Goal: Connect with others: Connect with others

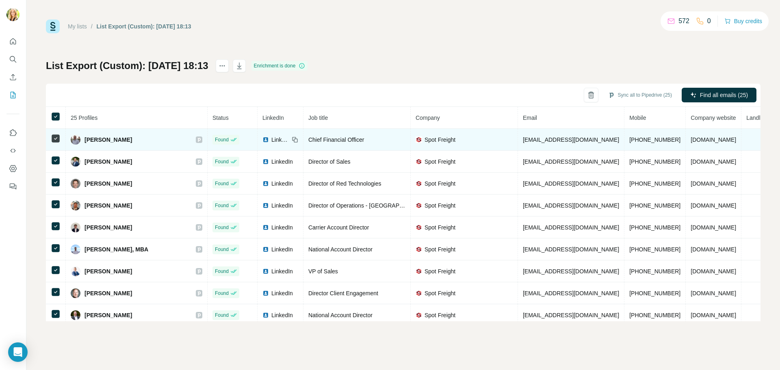
click at [271, 140] on span "LinkedIn" at bounding box center [280, 140] width 18 height 8
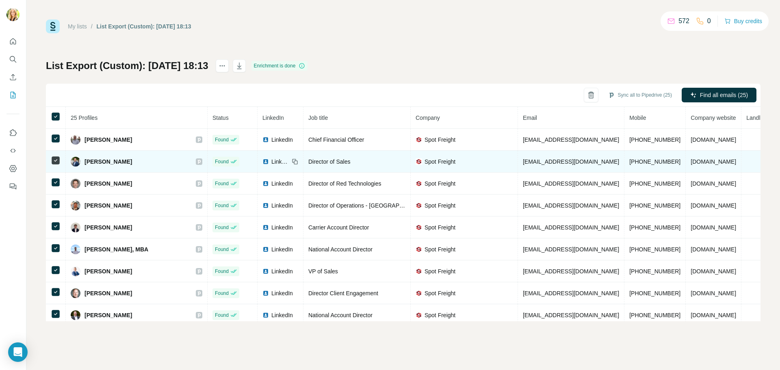
click at [271, 160] on span "LinkedIn" at bounding box center [280, 162] width 18 height 8
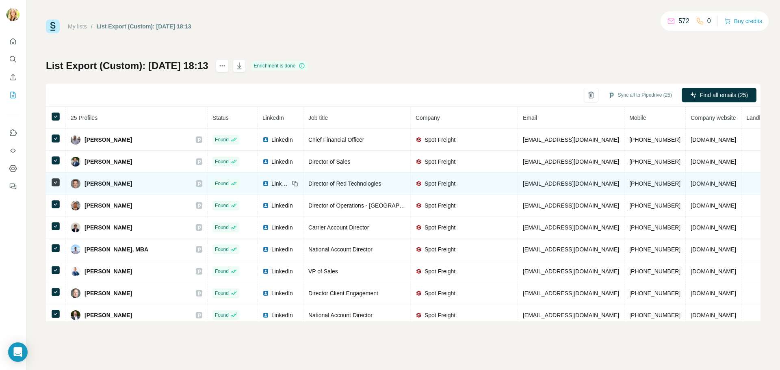
click at [271, 186] on span "LinkedIn" at bounding box center [280, 184] width 18 height 8
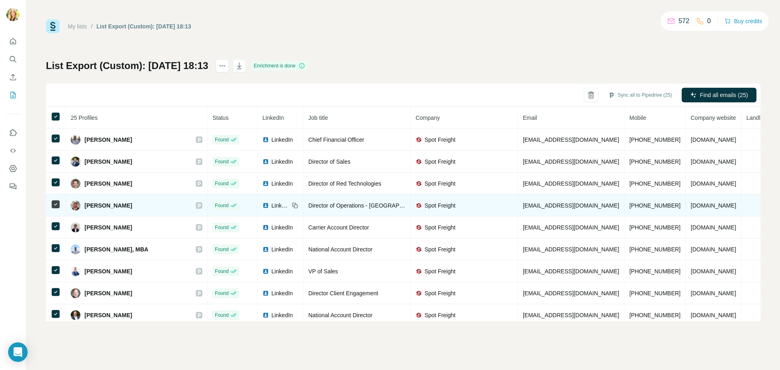
click at [271, 208] on span "LinkedIn" at bounding box center [280, 205] width 18 height 8
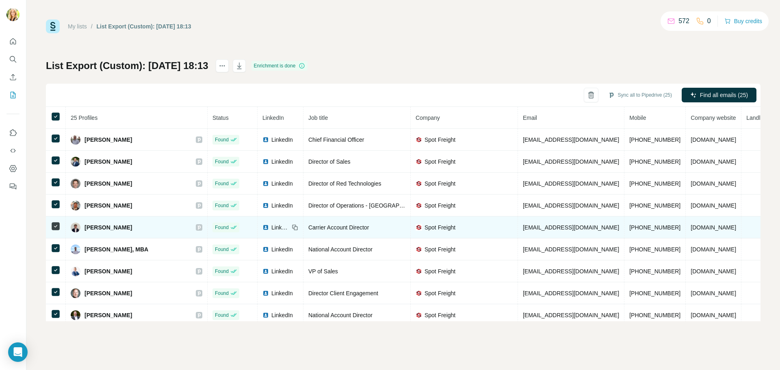
click at [262, 229] on img at bounding box center [265, 227] width 6 height 6
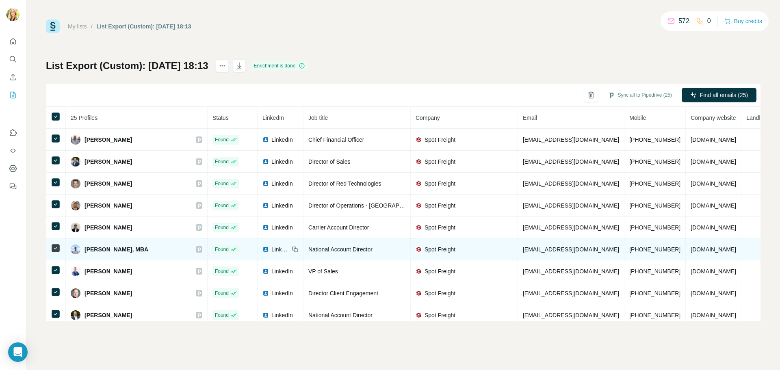
click at [271, 252] on span "LinkedIn" at bounding box center [280, 249] width 18 height 8
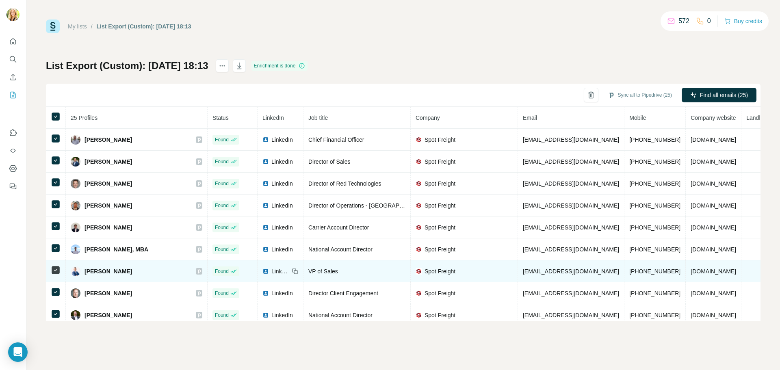
click at [271, 273] on span "LinkedIn" at bounding box center [280, 271] width 18 height 8
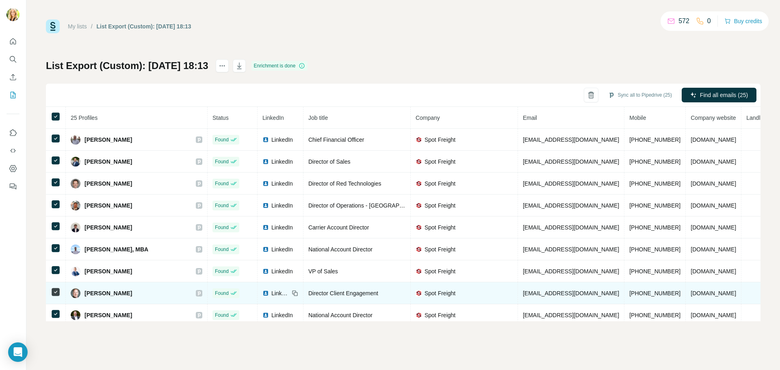
click at [271, 297] on span "LinkedIn" at bounding box center [280, 293] width 18 height 8
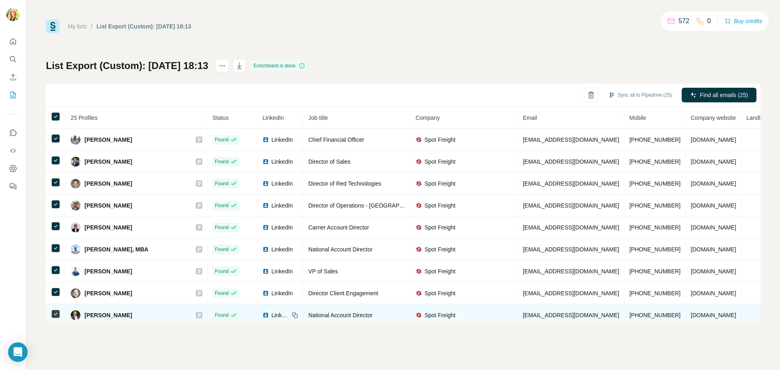
click at [271, 318] on span "LinkedIn" at bounding box center [280, 315] width 18 height 8
